Goal: Transaction & Acquisition: Purchase product/service

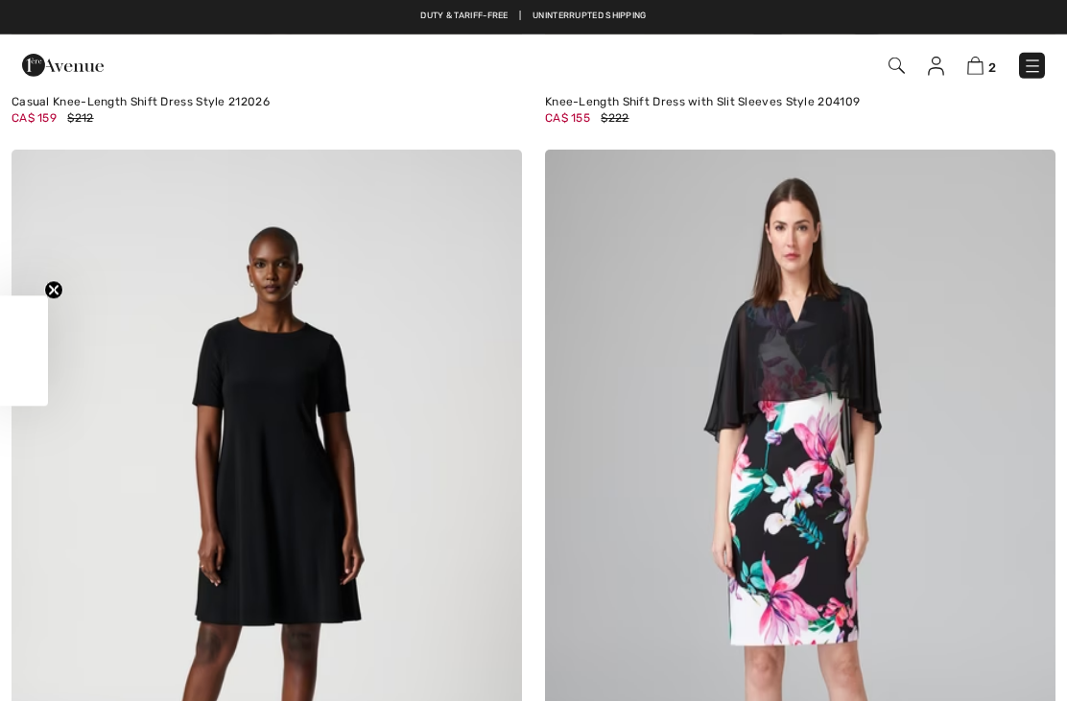
checkbox input "true"
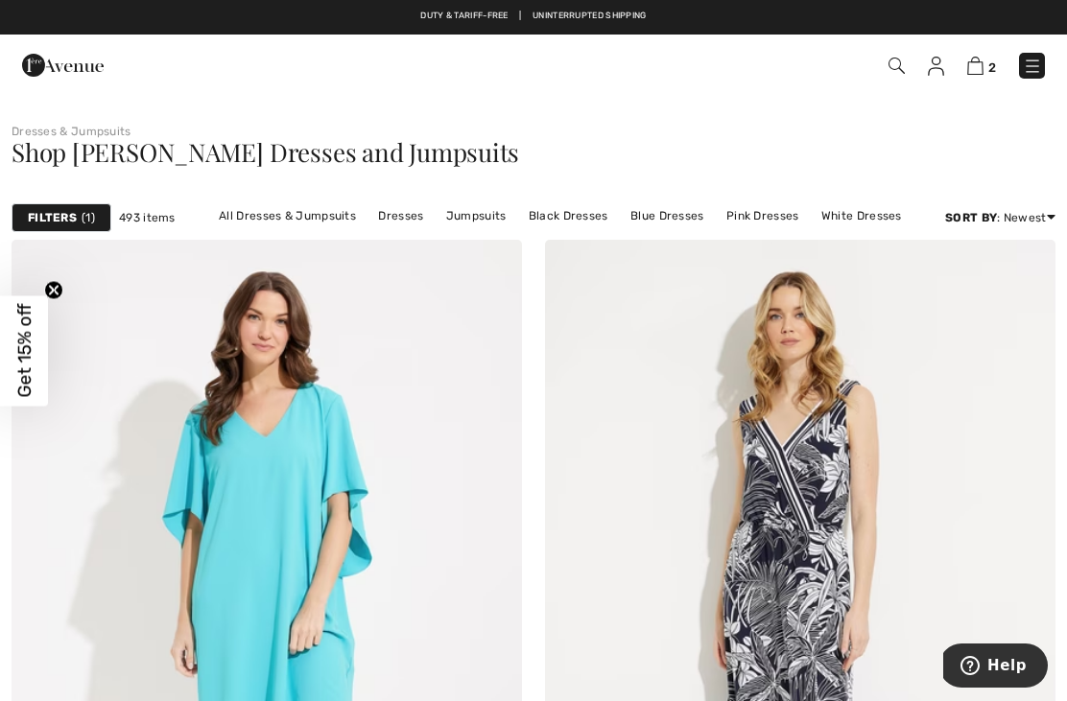
click at [1037, 62] on img at bounding box center [1031, 66] width 19 height 19
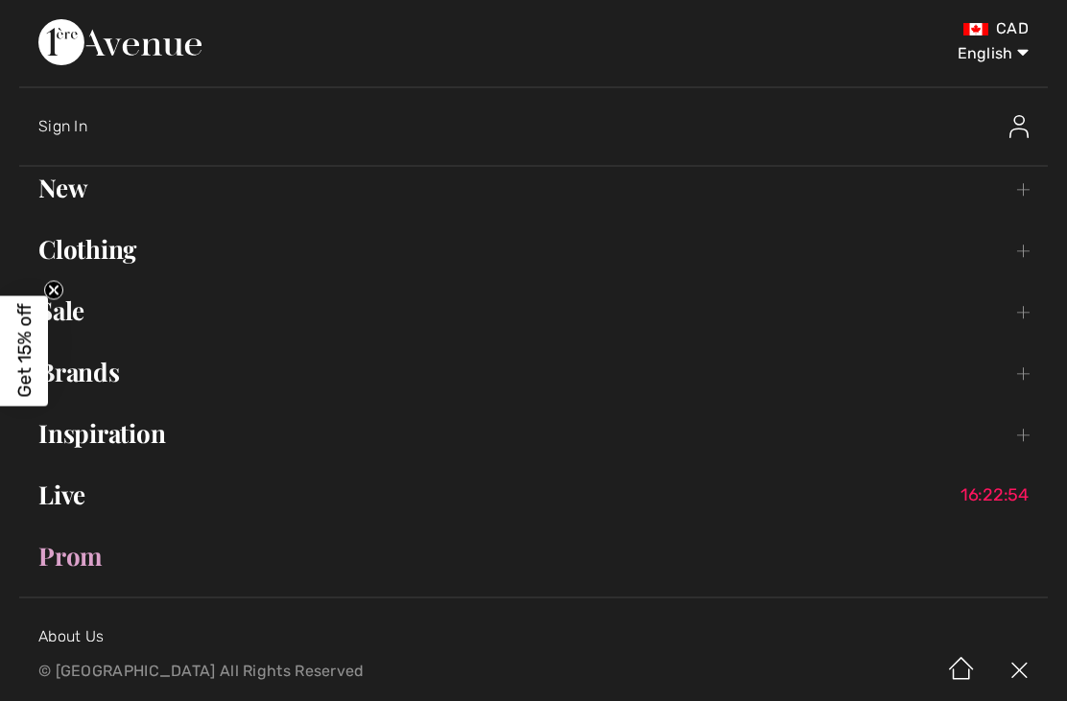
click at [110, 266] on link "Clothing Toggle submenu" at bounding box center [533, 249] width 1028 height 42
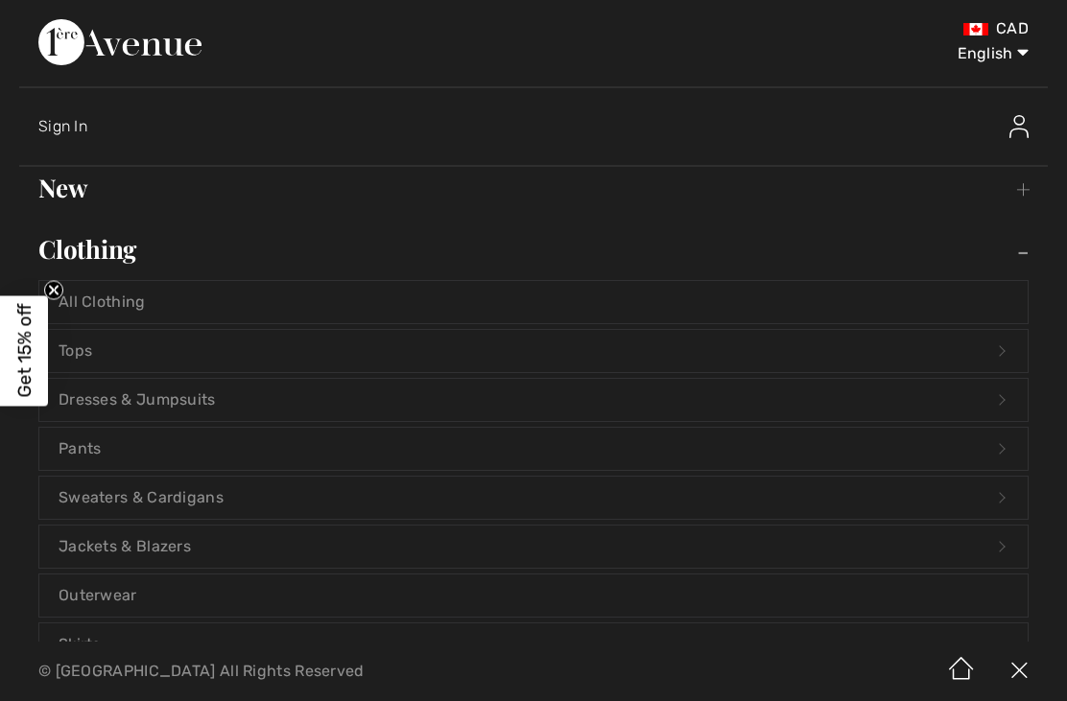
click at [95, 355] on link "Tops Open submenu" at bounding box center [533, 351] width 988 height 42
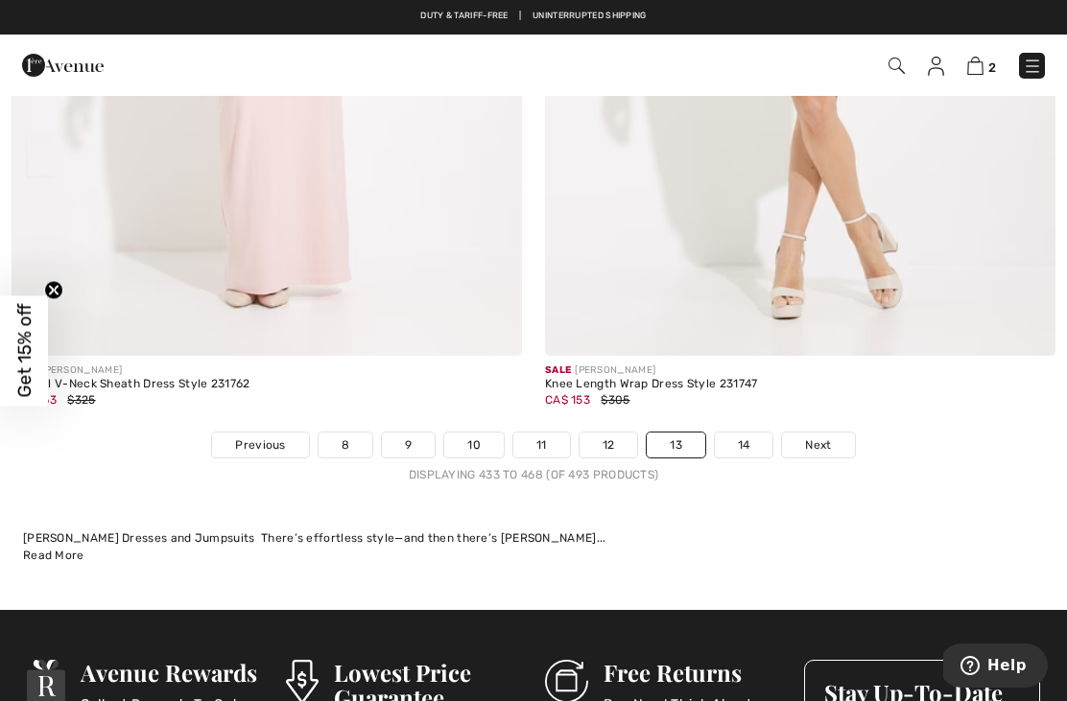
click at [892, 60] on img at bounding box center [896, 66] width 16 height 16
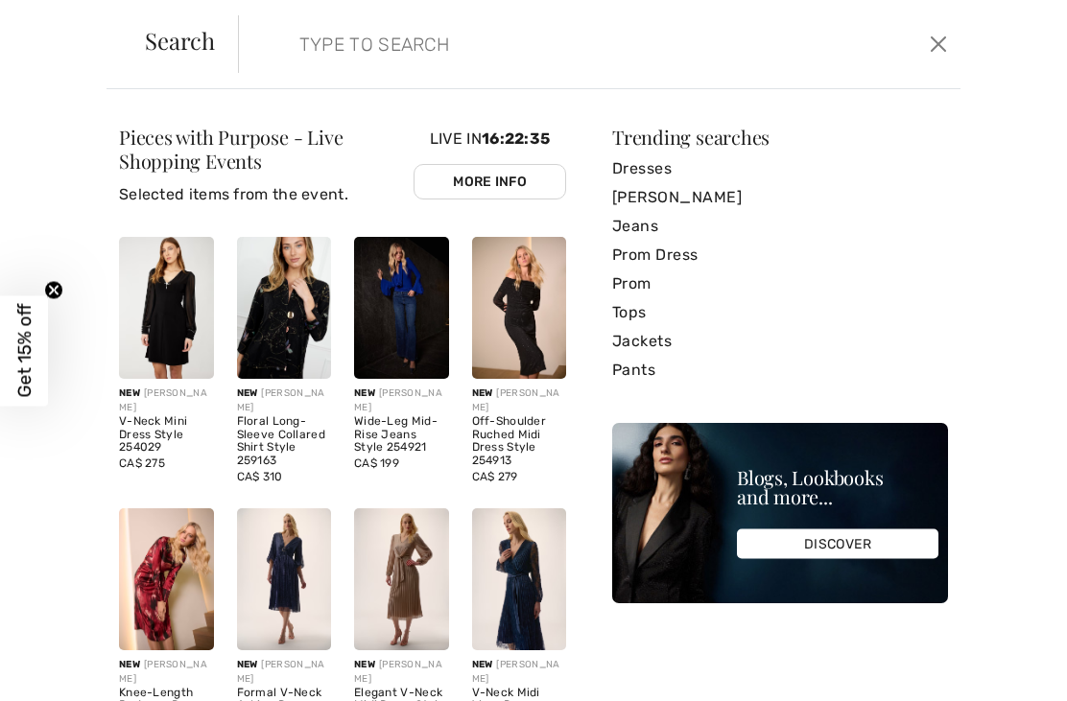
click at [317, 35] on input "search" at bounding box center [525, 44] width 480 height 58
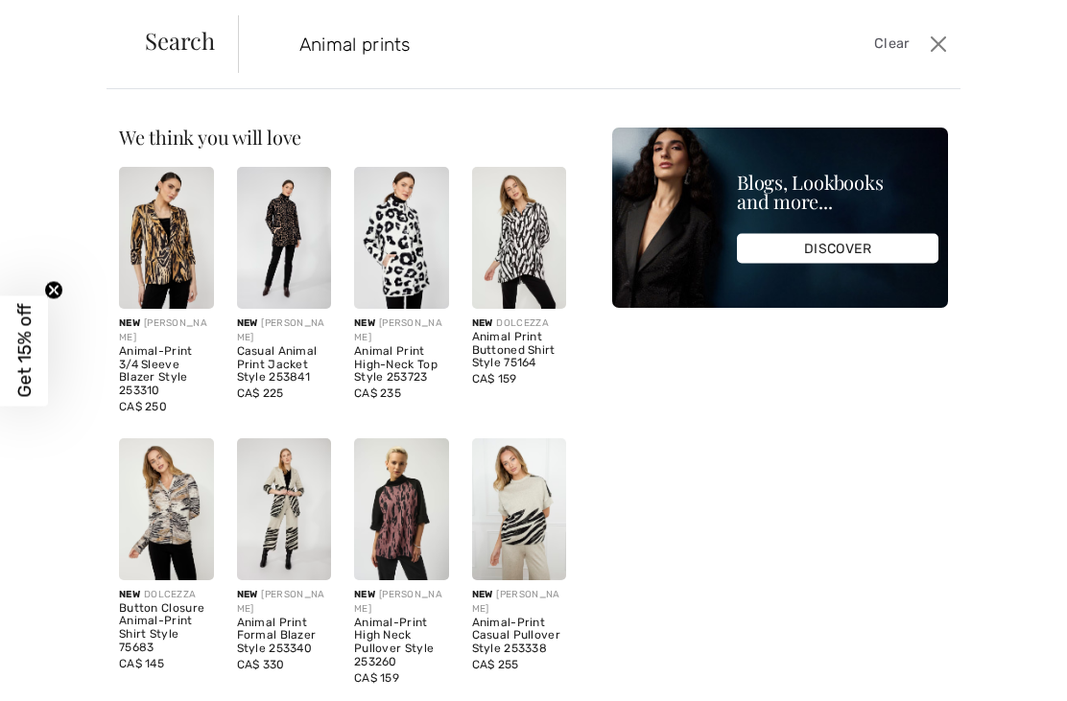
type input "Animal prints"
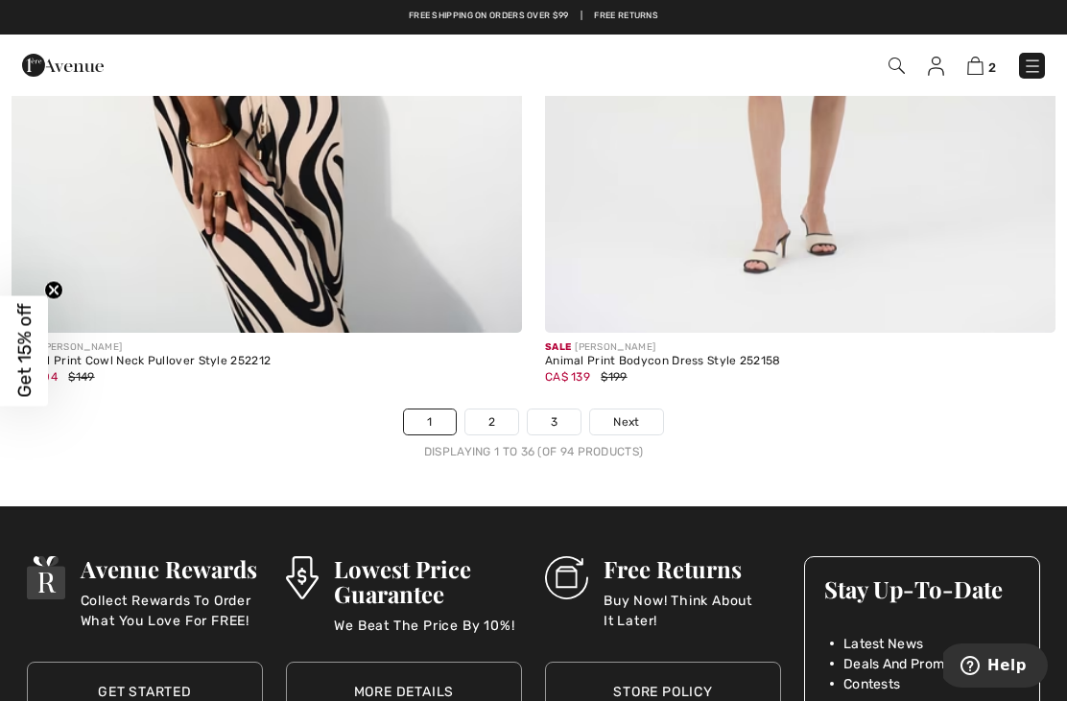
scroll to position [15322, 0]
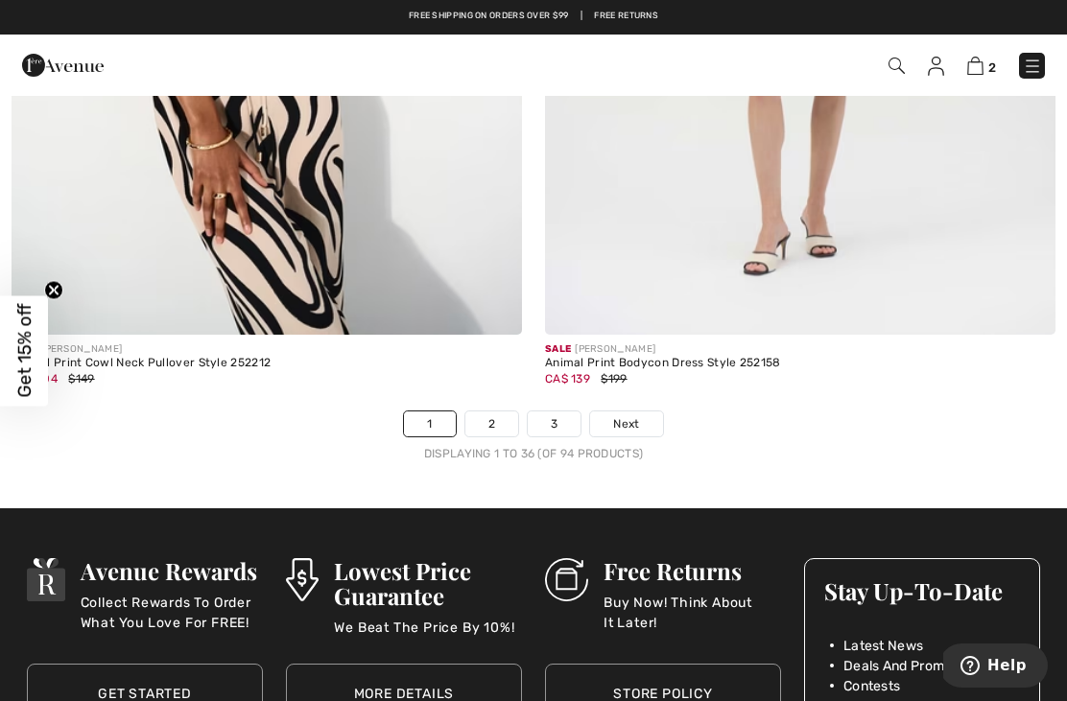
click at [643, 412] on link "Next" at bounding box center [626, 423] width 72 height 25
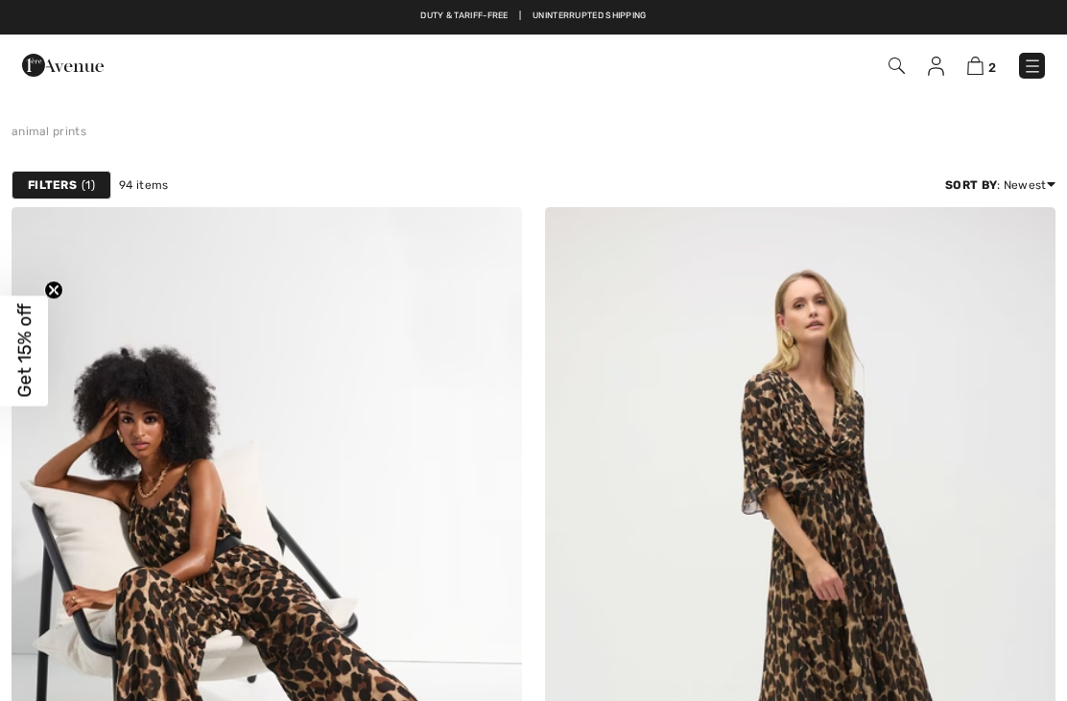
checkbox input "true"
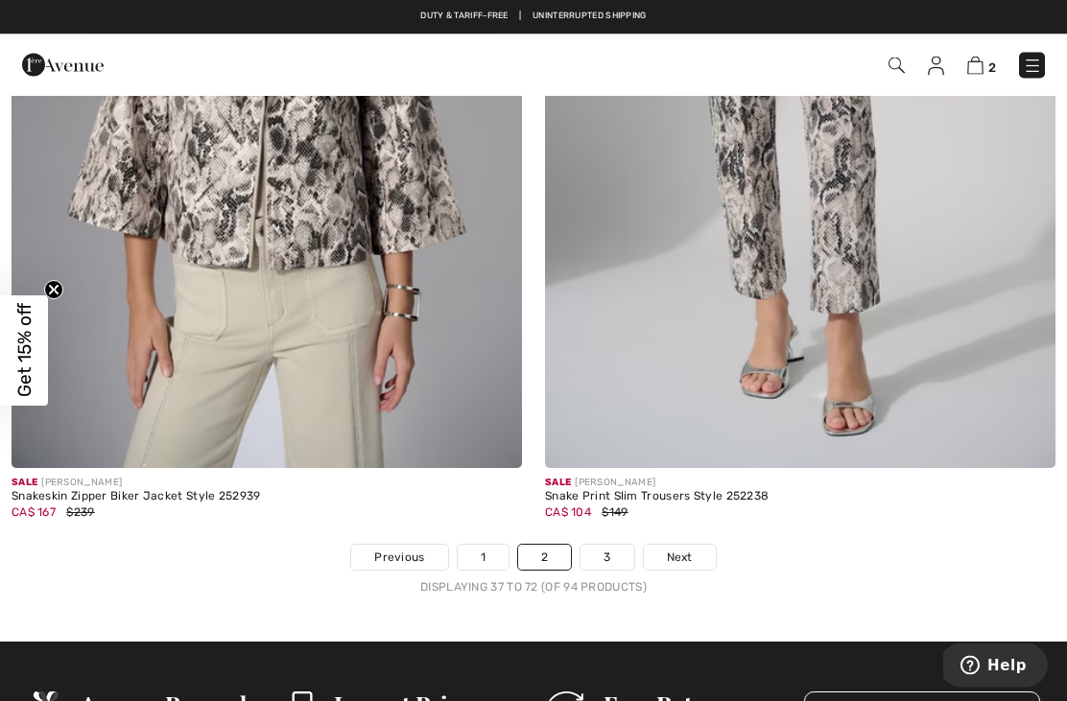
scroll to position [15188, 0]
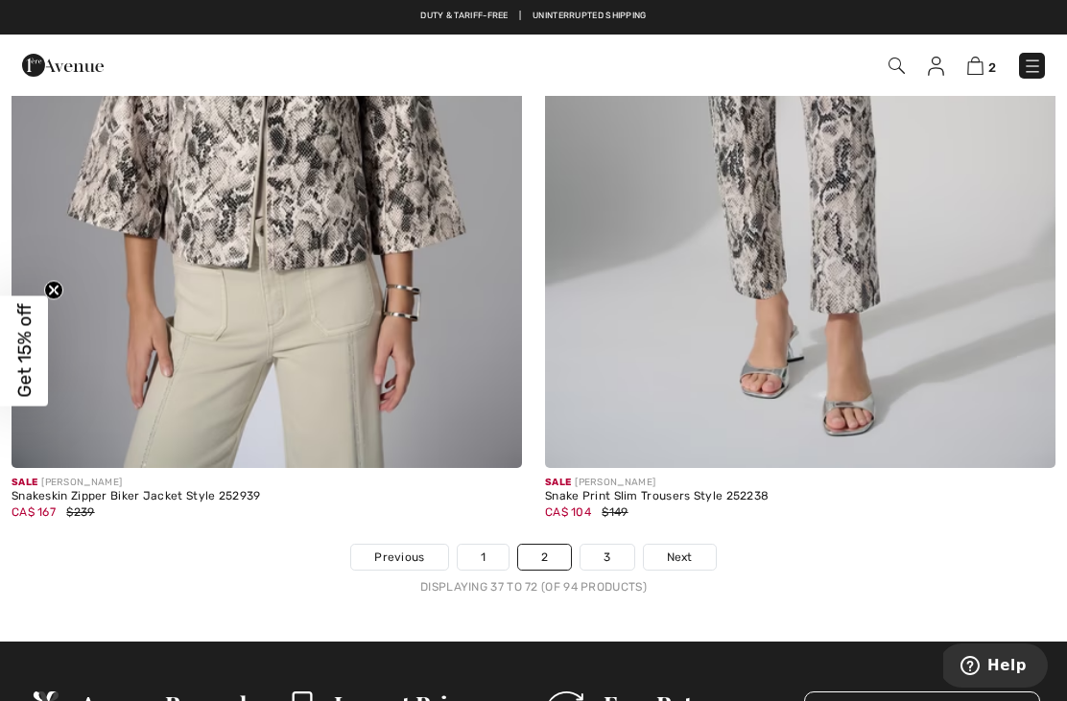
click at [686, 549] on span "Next" at bounding box center [680, 557] width 26 height 17
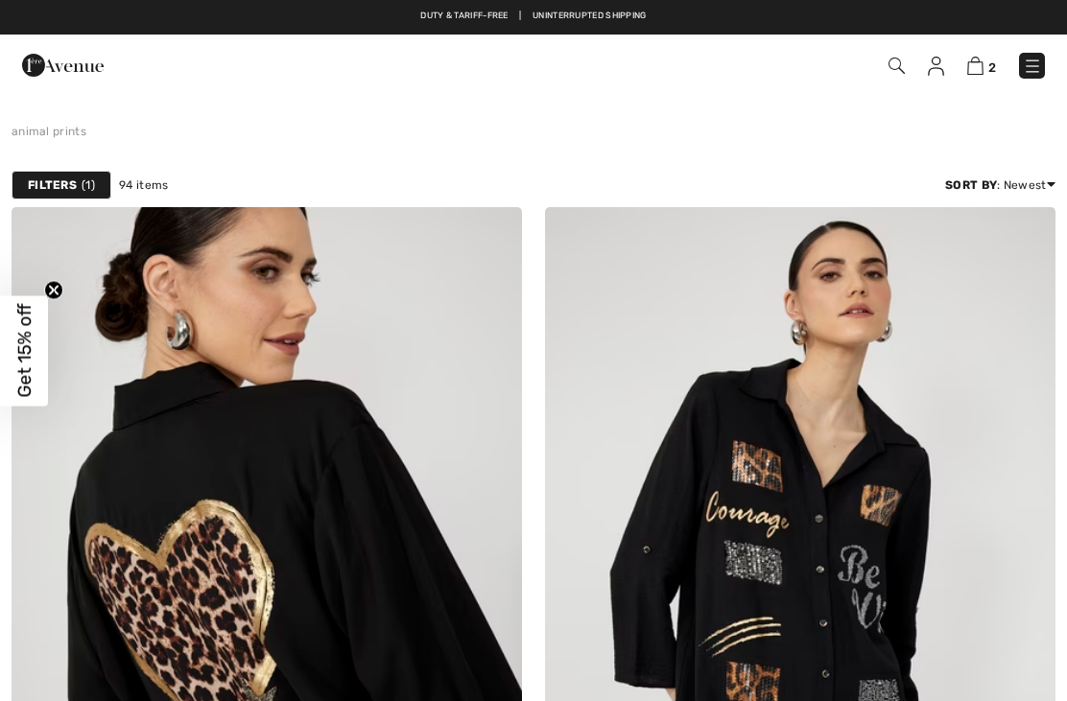
checkbox input "true"
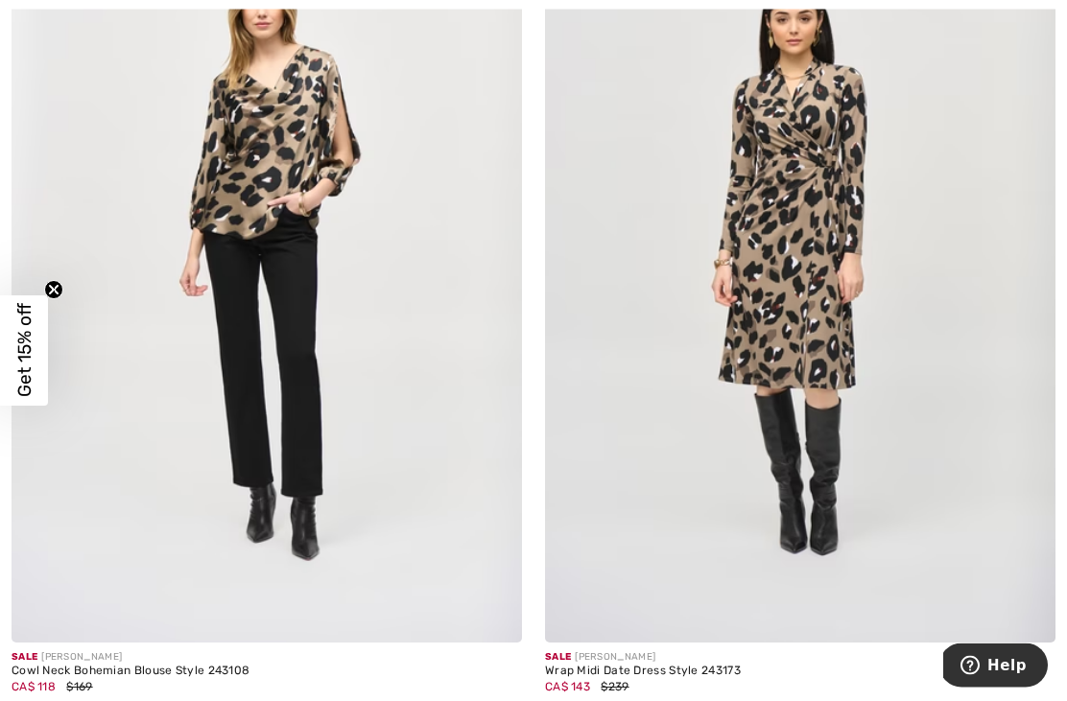
scroll to position [8908, 0]
click at [267, 172] on img at bounding box center [267, 259] width 510 height 765
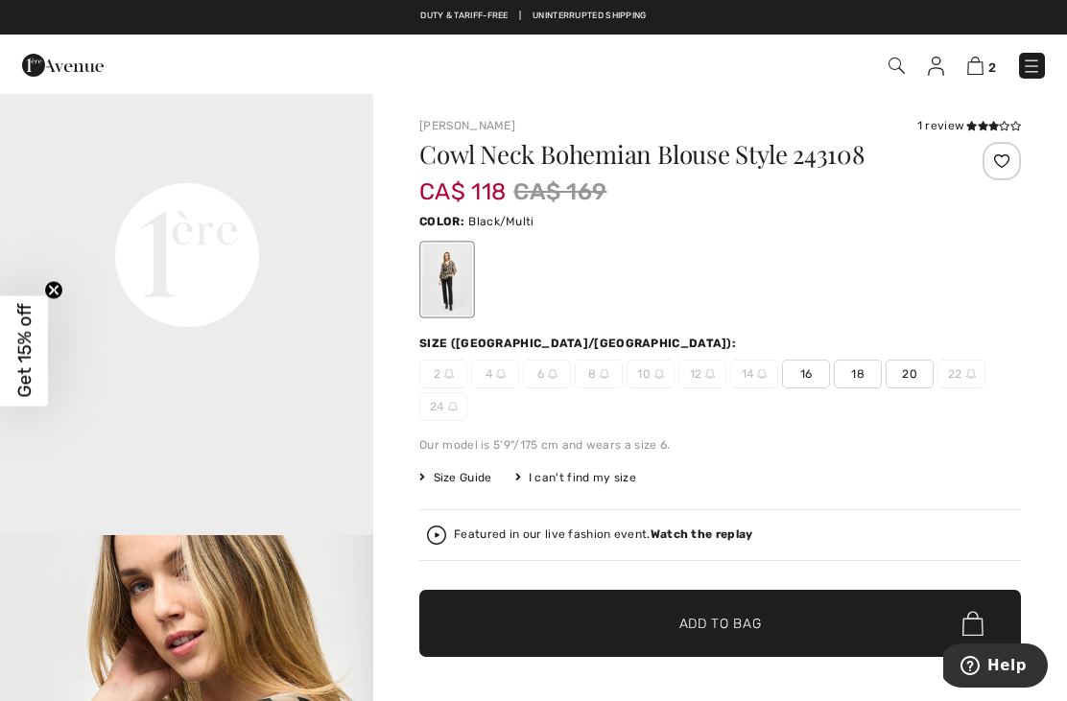
scroll to position [1229, 0]
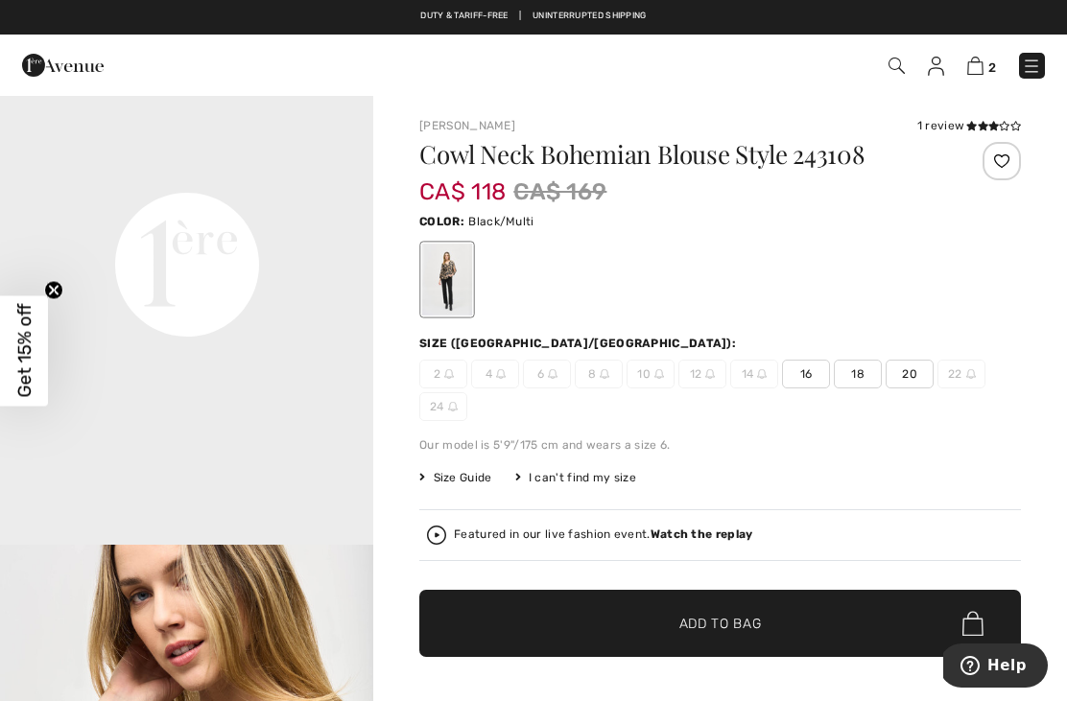
click at [812, 373] on span "16" at bounding box center [806, 374] width 48 height 29
click at [731, 620] on span "Add to Bag" at bounding box center [720, 624] width 82 height 20
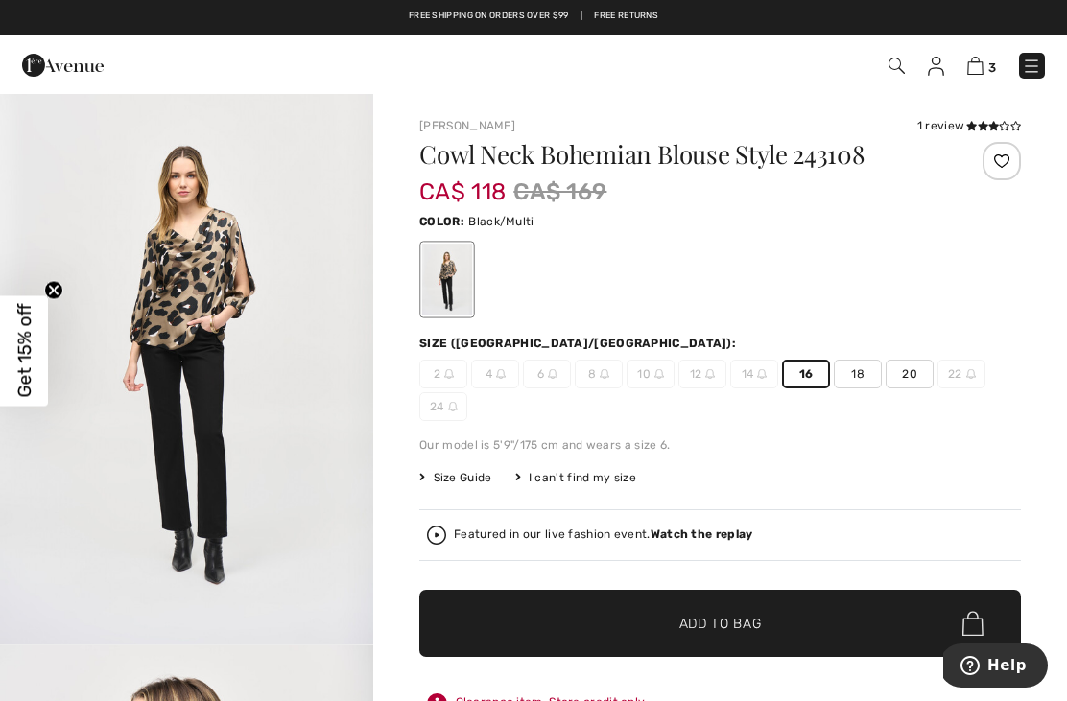
scroll to position [0, 0]
